Goal: Book appointment/travel/reservation

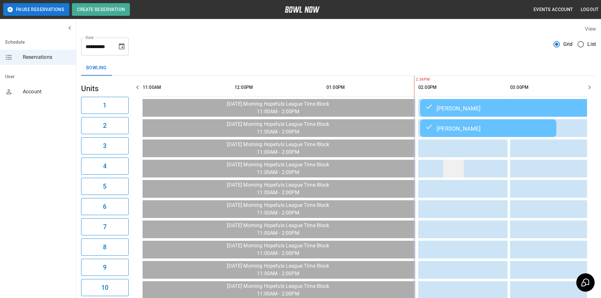
scroll to position [0, 209]
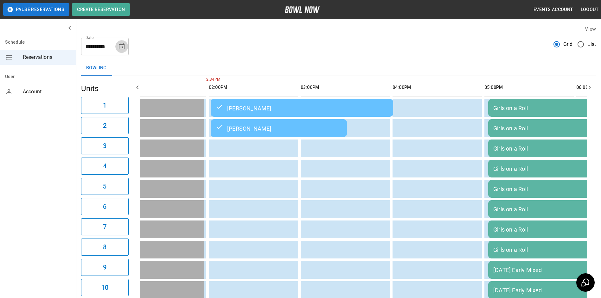
click at [120, 44] on icon "Choose date, selected date is Aug 25, 2025" at bounding box center [122, 46] width 6 height 6
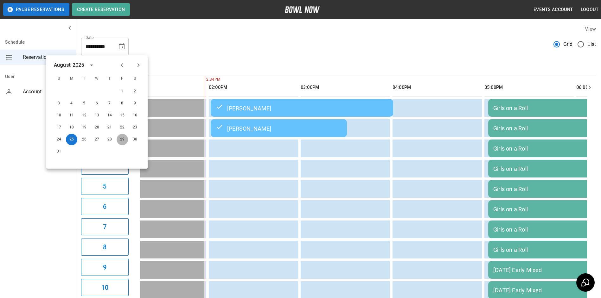
click at [121, 138] on button "29" at bounding box center [122, 139] width 11 height 11
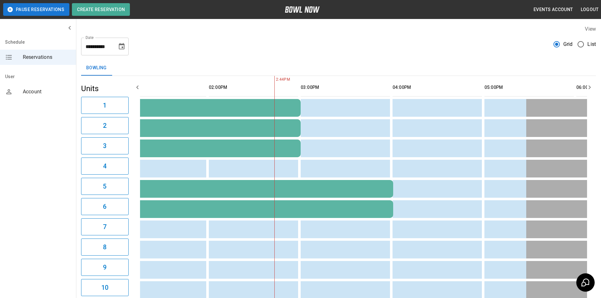
type input "**********"
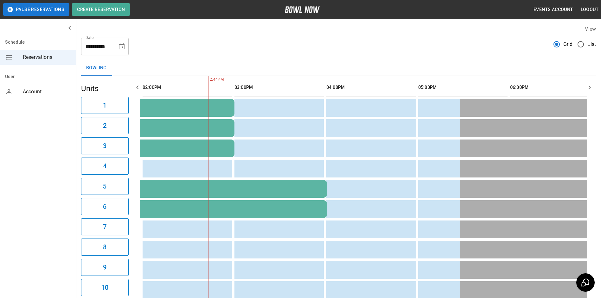
click at [136, 86] on icon "button" at bounding box center [138, 88] width 8 height 8
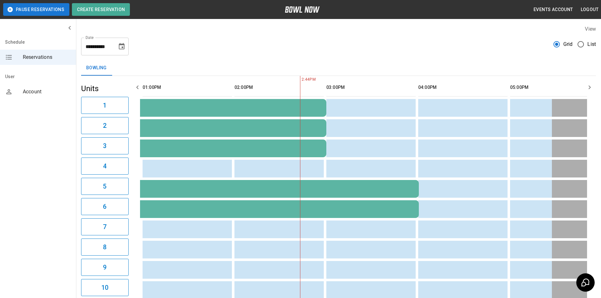
click at [136, 86] on icon "button" at bounding box center [138, 88] width 8 height 8
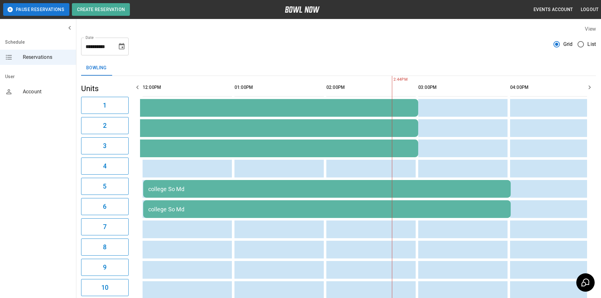
click at [136, 86] on icon "button" at bounding box center [138, 88] width 8 height 8
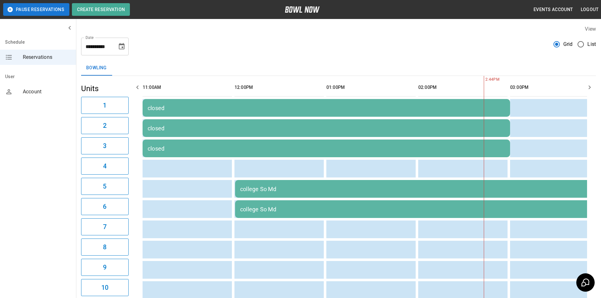
scroll to position [0, 0]
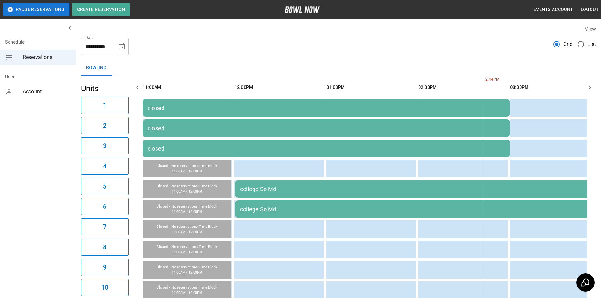
click at [137, 86] on icon "button" at bounding box center [138, 88] width 8 height 8
click at [588, 86] on icon "button" at bounding box center [590, 88] width 8 height 8
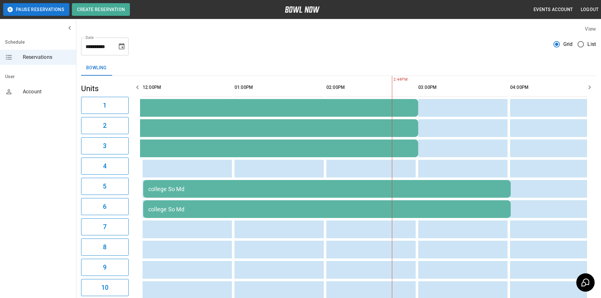
click at [588, 86] on icon "button" at bounding box center [590, 88] width 8 height 8
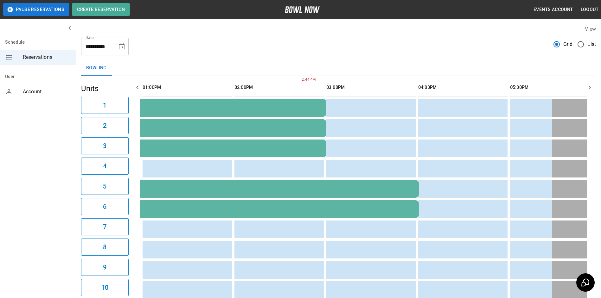
click at [588, 86] on icon "button" at bounding box center [590, 88] width 8 height 8
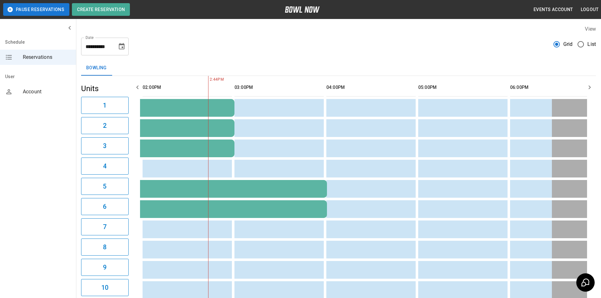
scroll to position [0, 276]
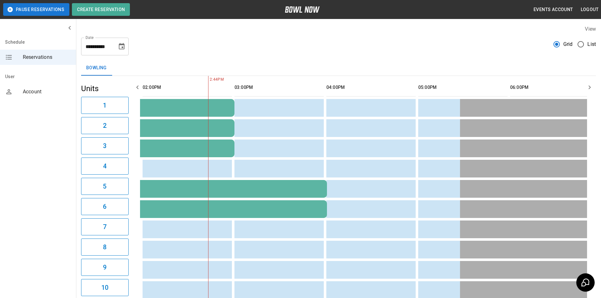
click at [588, 86] on icon "button" at bounding box center [590, 88] width 8 height 8
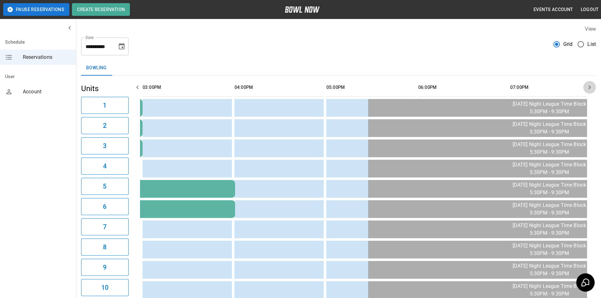
click at [588, 86] on icon "button" at bounding box center [590, 88] width 8 height 8
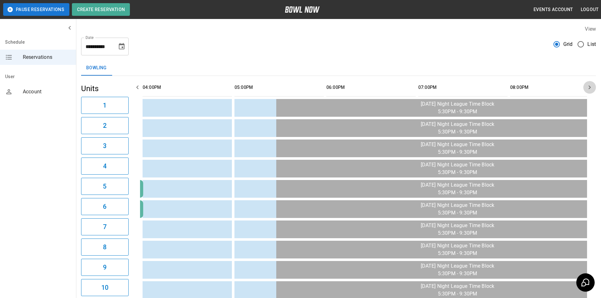
click at [588, 86] on icon "button" at bounding box center [590, 88] width 8 height 8
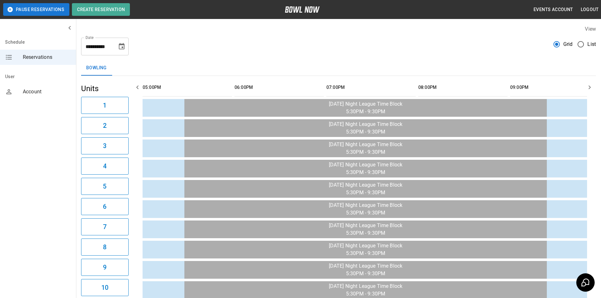
click at [588, 86] on icon "button" at bounding box center [590, 88] width 8 height 8
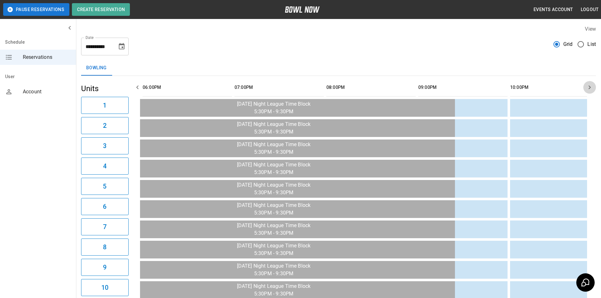
click at [588, 86] on icon "button" at bounding box center [590, 88] width 8 height 8
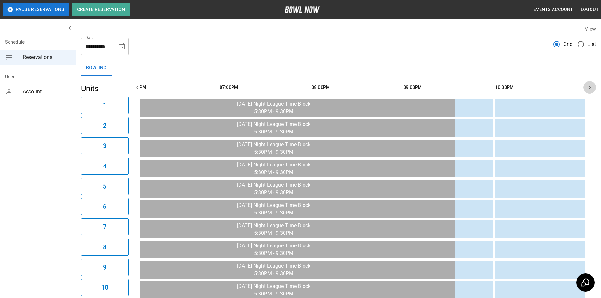
scroll to position [0, 650]
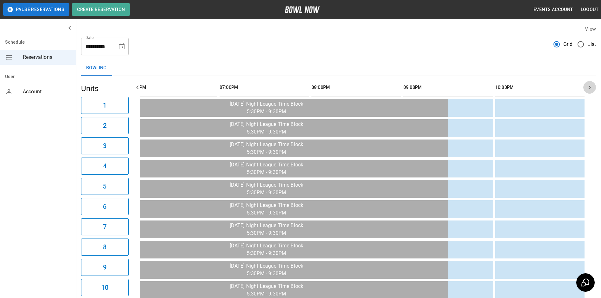
click at [588, 86] on icon "button" at bounding box center [590, 88] width 8 height 8
click at [589, 87] on icon "button" at bounding box center [590, 88] width 8 height 8
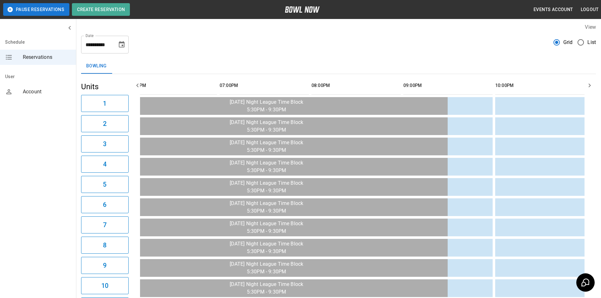
scroll to position [0, 0]
